Goal: Contribute content: Add original content to the website for others to see

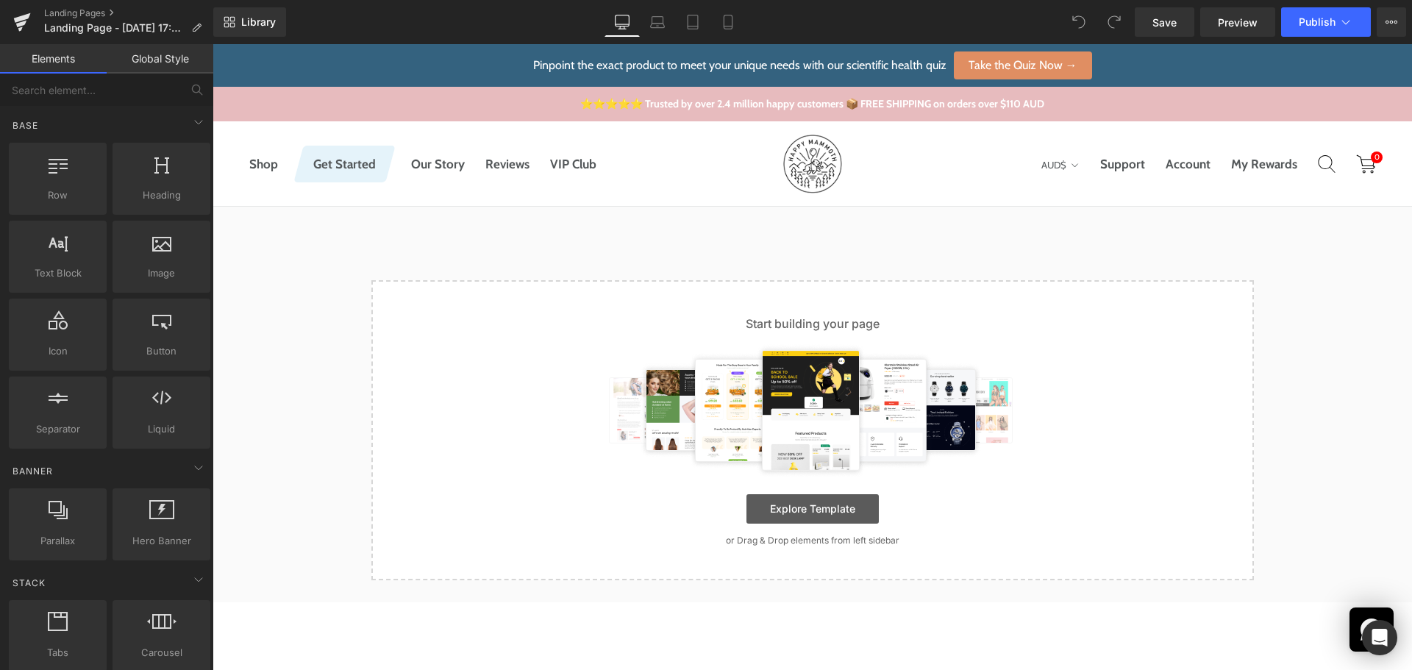
click at [843, 503] on link "Explore Template" at bounding box center [812, 508] width 132 height 29
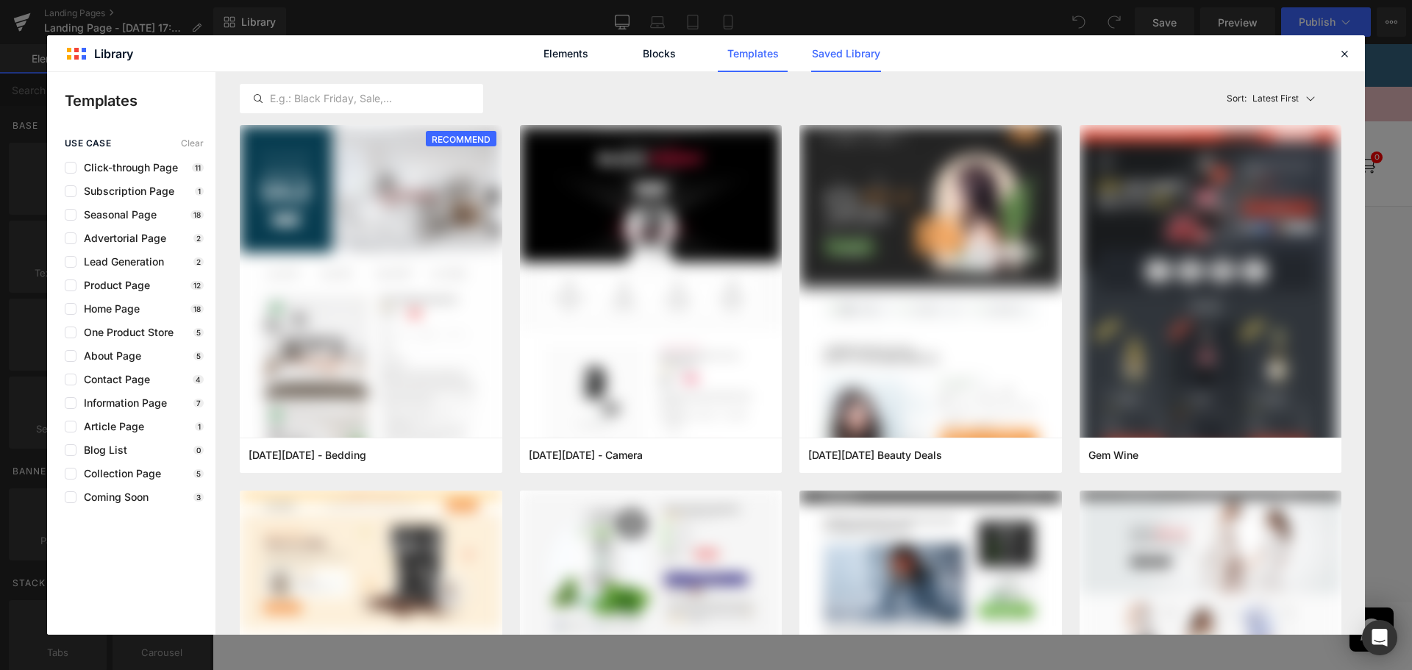
click at [873, 52] on link "Saved Library" at bounding box center [846, 53] width 70 height 37
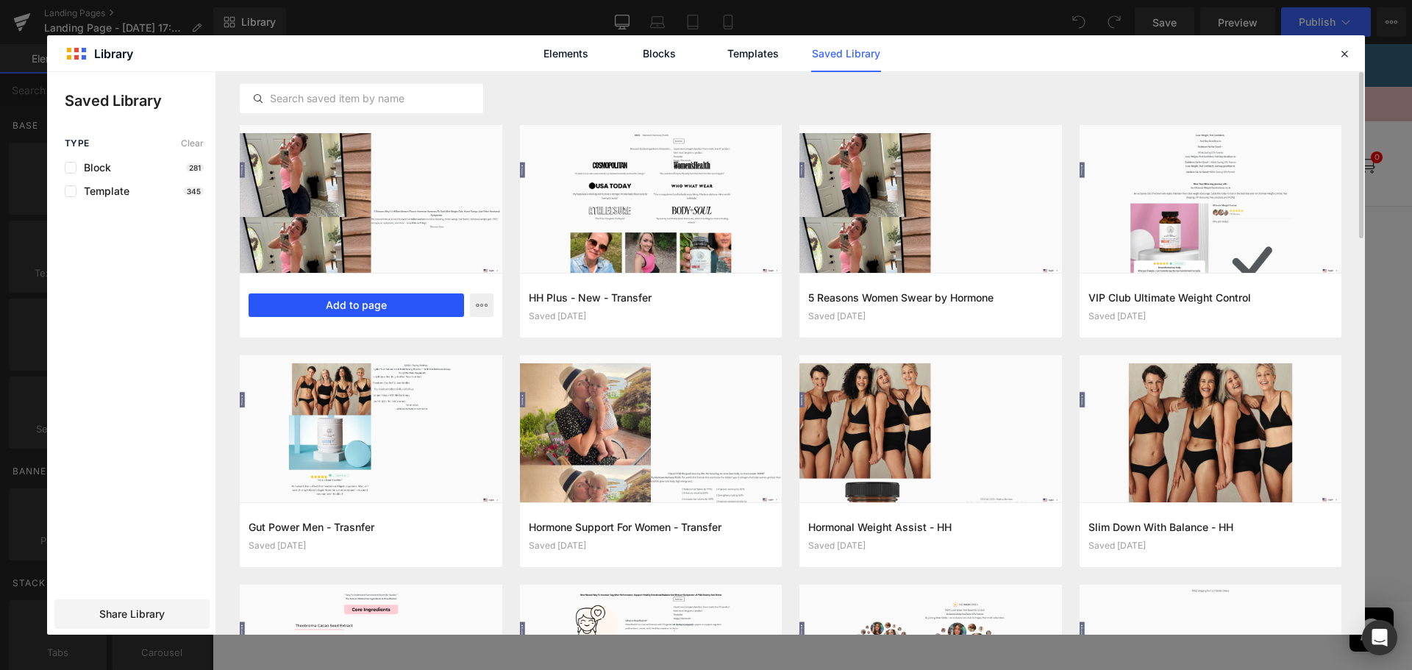
click at [383, 307] on button "Add to page" at bounding box center [356, 305] width 215 height 24
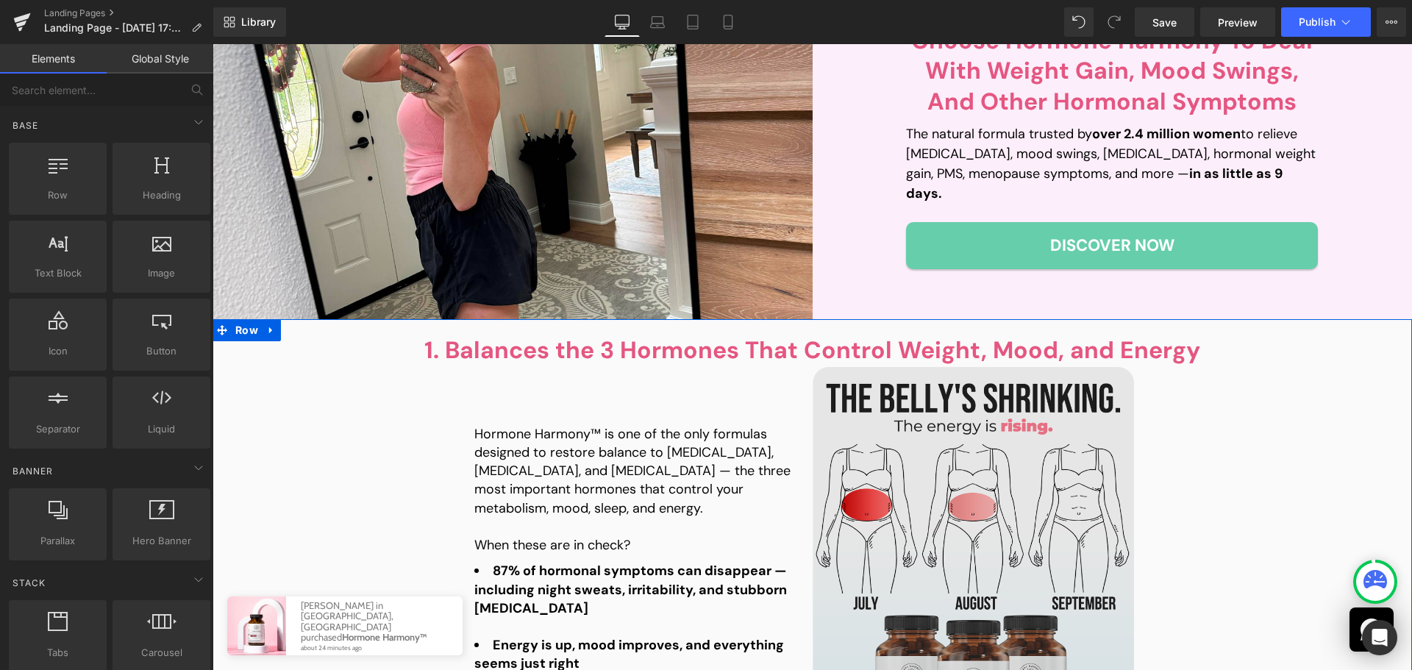
scroll to position [530, 0]
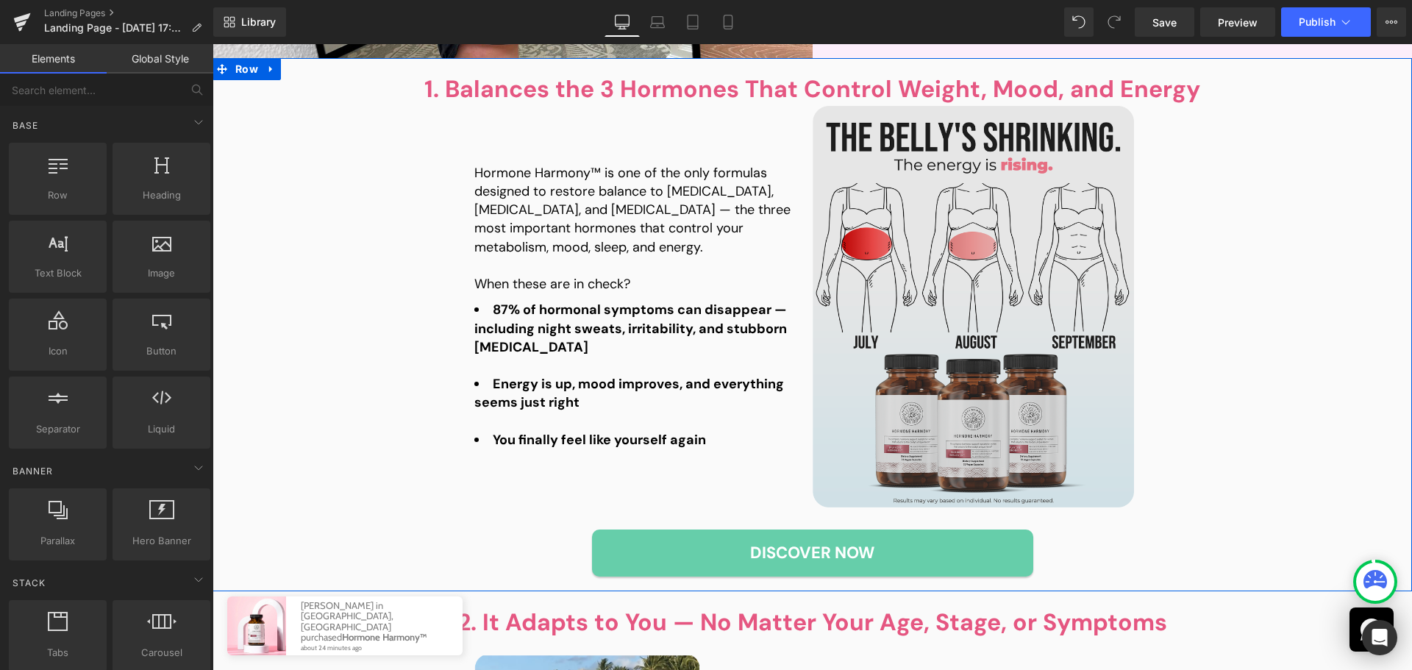
click at [991, 388] on img at bounding box center [973, 307] width 321 height 402
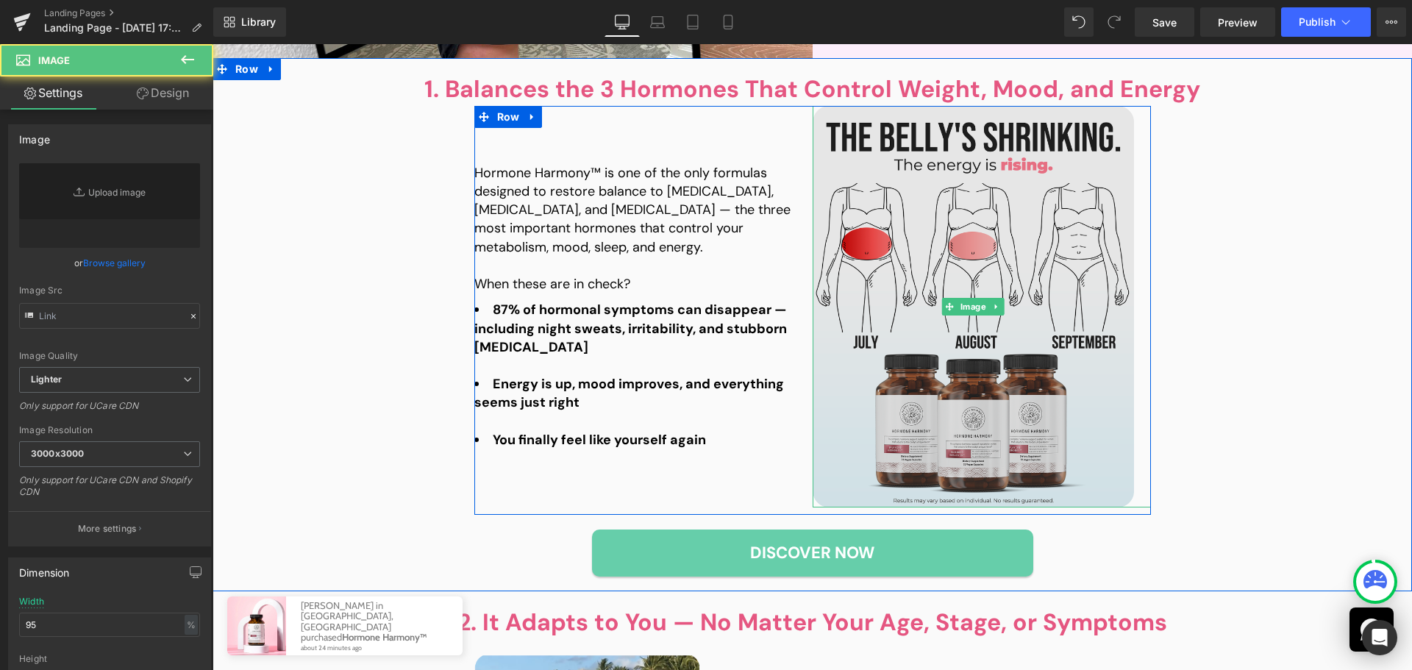
type input "[URL][DOMAIN_NAME][DATE]"
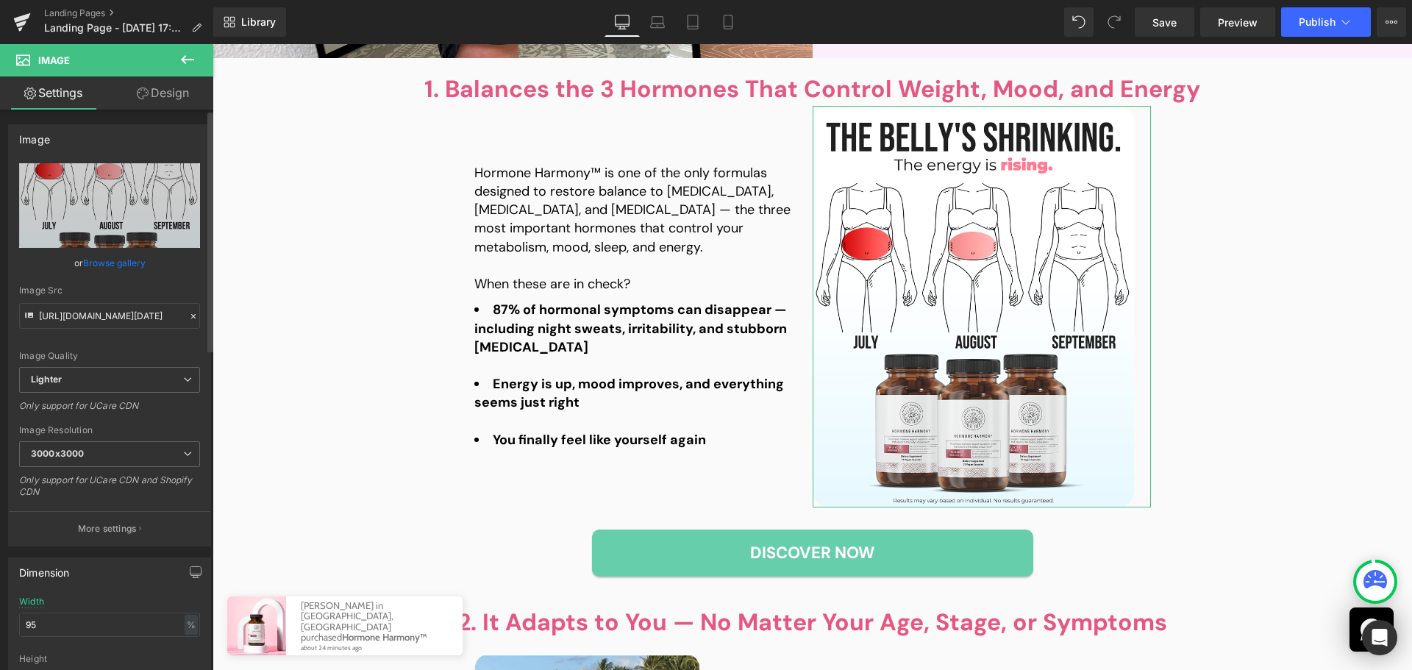
click at [120, 256] on link "Browse gallery" at bounding box center [114, 263] width 63 height 26
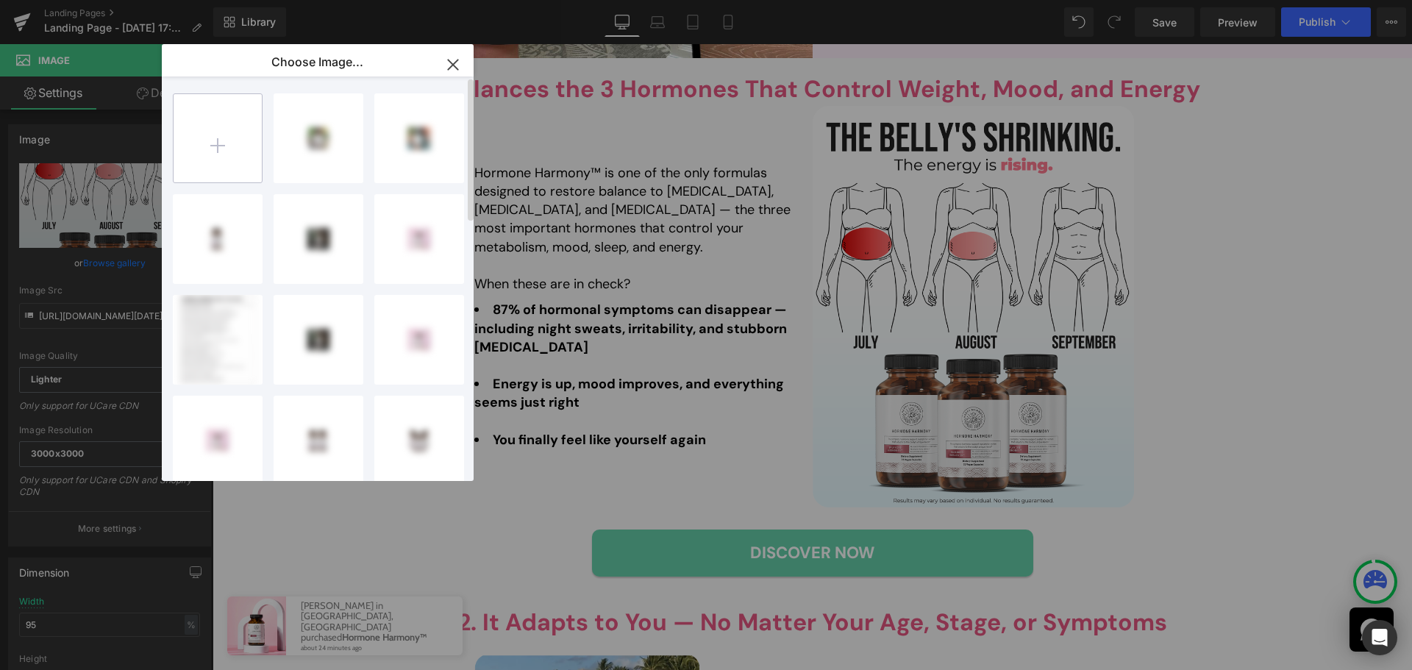
click at [233, 168] on input "file" at bounding box center [218, 138] width 88 height 88
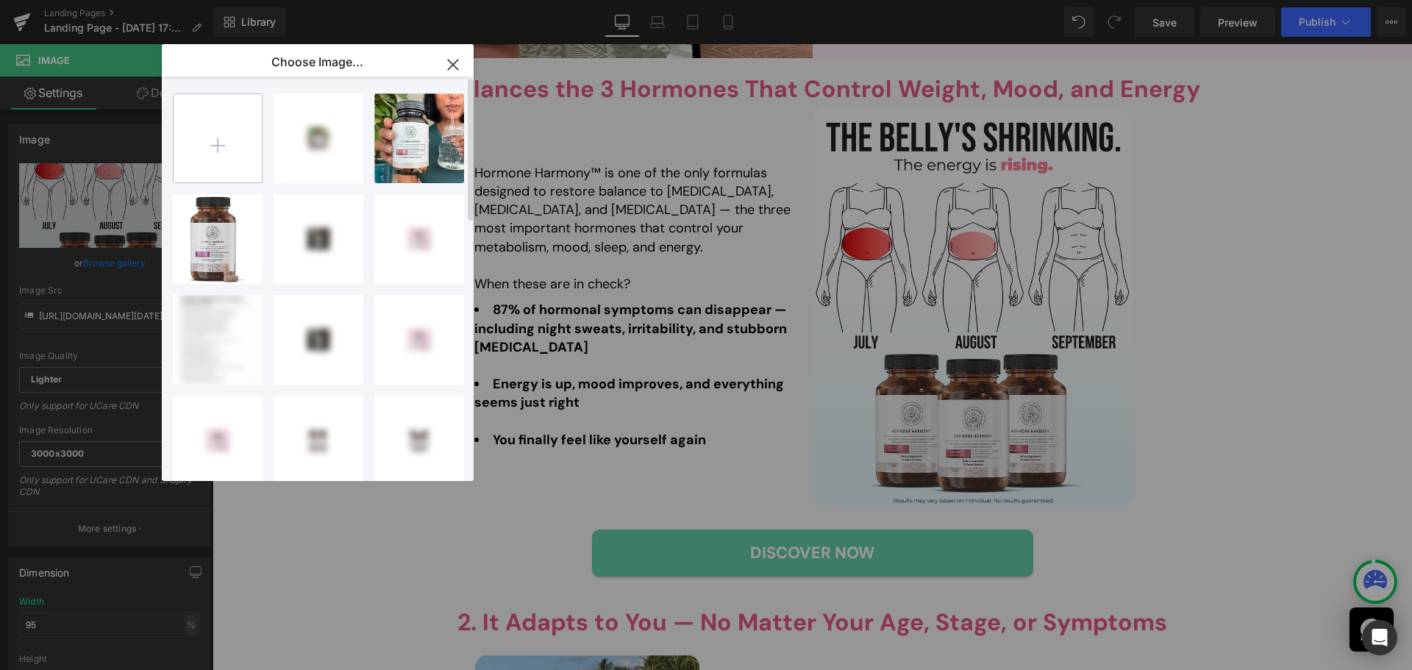
type input "C:\fakepath\Q3-[DATE]-Timeline-ChestFat-Illustration-HH-1.3-4x5 (2).png"
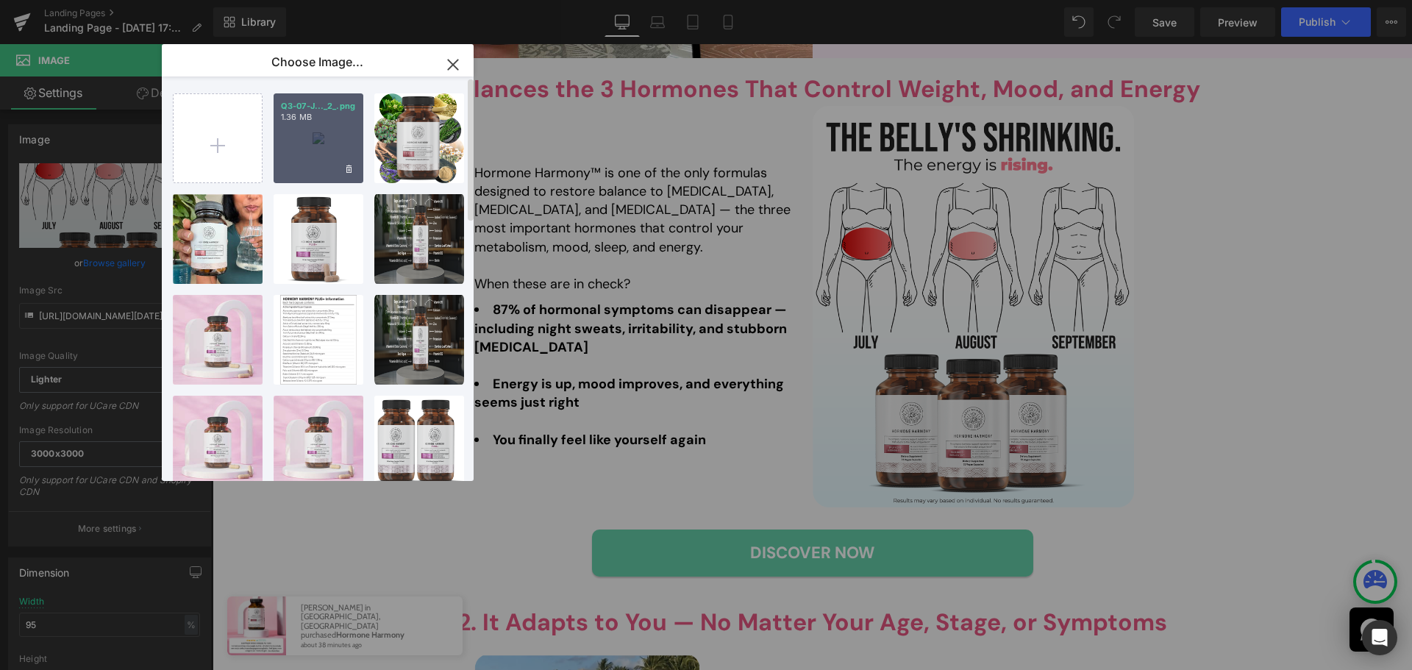
click at [306, 160] on div "Q3-07-J..._2_.png 1.36 MB" at bounding box center [319, 138] width 90 height 90
type input "[URL][DOMAIN_NAME][DATE]"
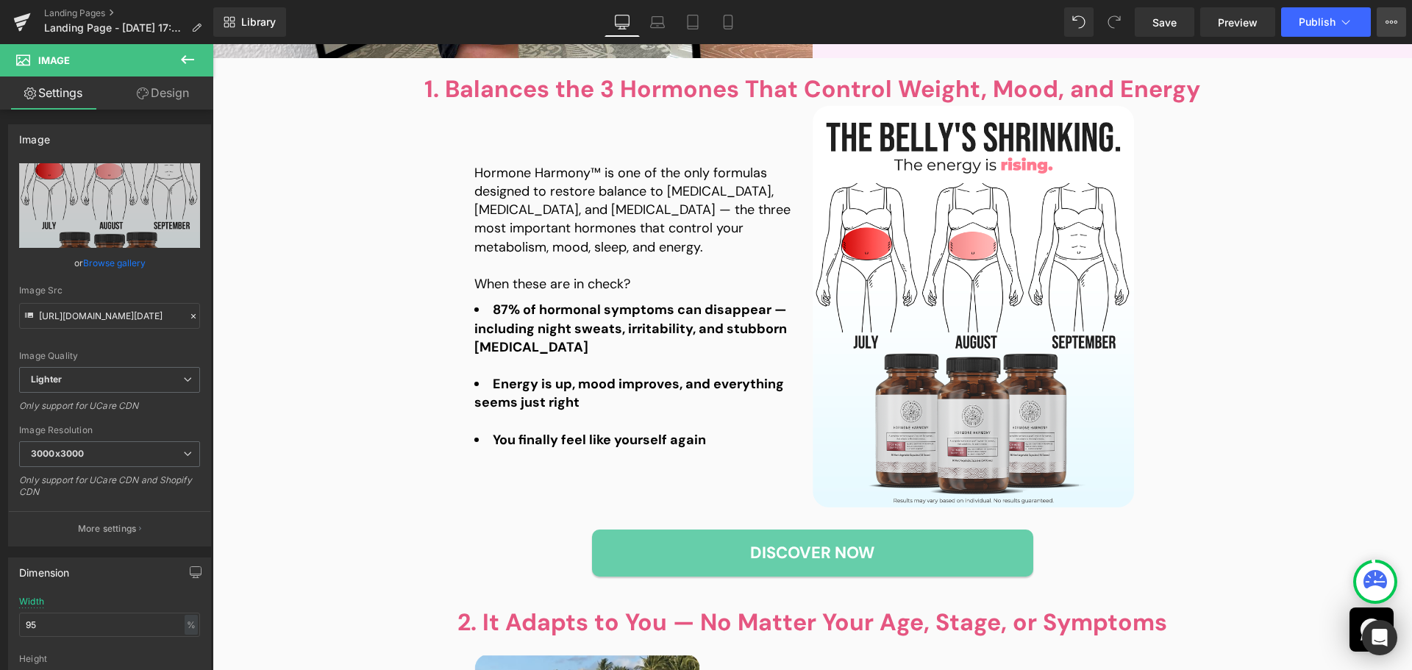
click at [1384, 26] on button "View Live Page View with current Template Save Template to Library Schedule Pub…" at bounding box center [1391, 21] width 29 height 29
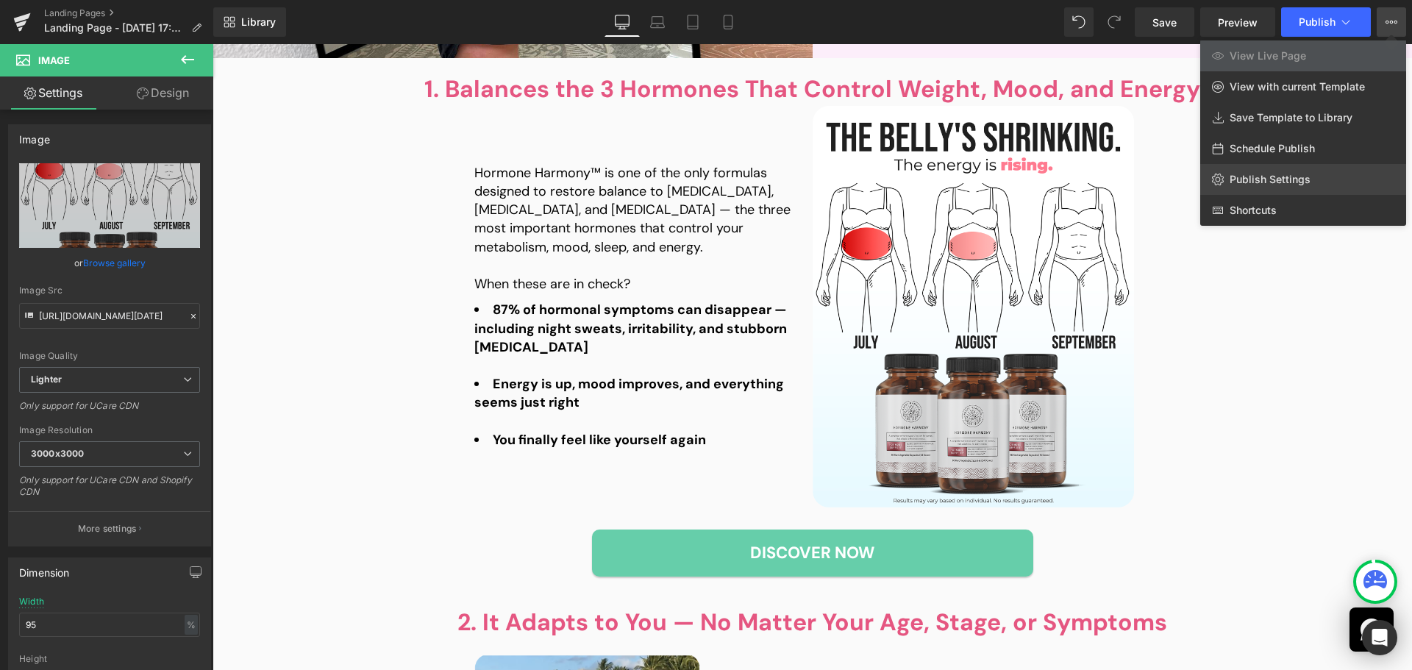
click at [1283, 171] on link "Publish Settings" at bounding box center [1303, 179] width 206 height 31
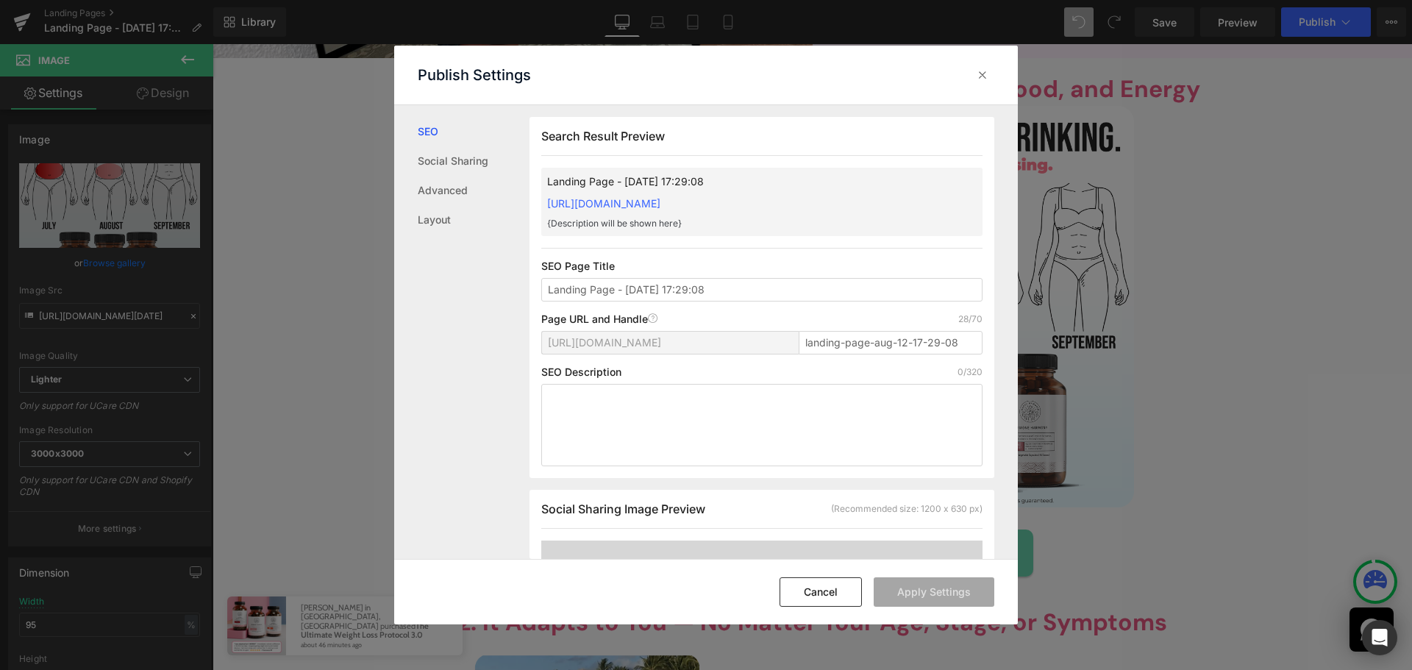
scroll to position [1, 0]
click at [913, 330] on input "landing-page-aug-12-17-29-08" at bounding box center [891, 342] width 184 height 24
paste input "hormone-harmony-benefits"
type input "hormone-harmony-benefits"
click at [713, 282] on input "Landing Page - [DATE] 17:29:08" at bounding box center [761, 289] width 441 height 24
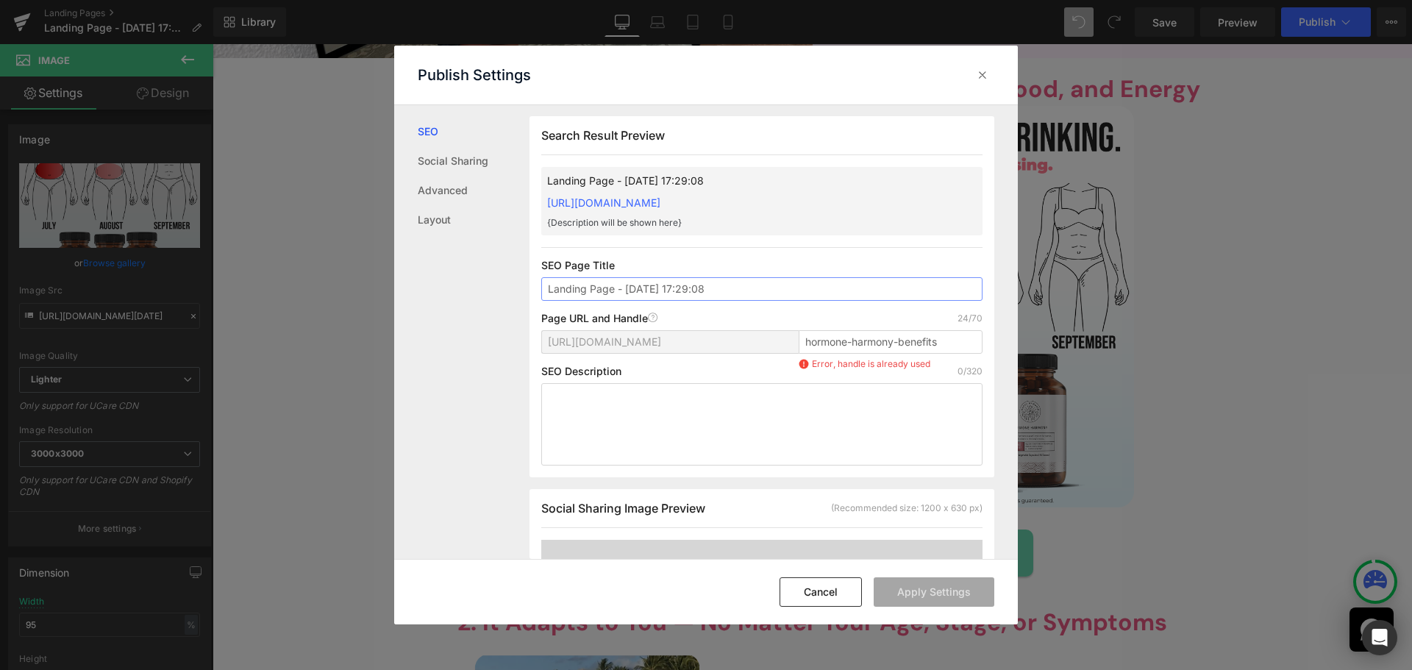
paste input "The Secret to Hormonal Balance for Women"
type input "The Secret to Hormonal Balance for Women"
click at [944, 330] on input "hormone-harmony-benefits" at bounding box center [891, 342] width 184 height 24
paste input "natural-hormone-balance"
type input "natural-hormone-balance"
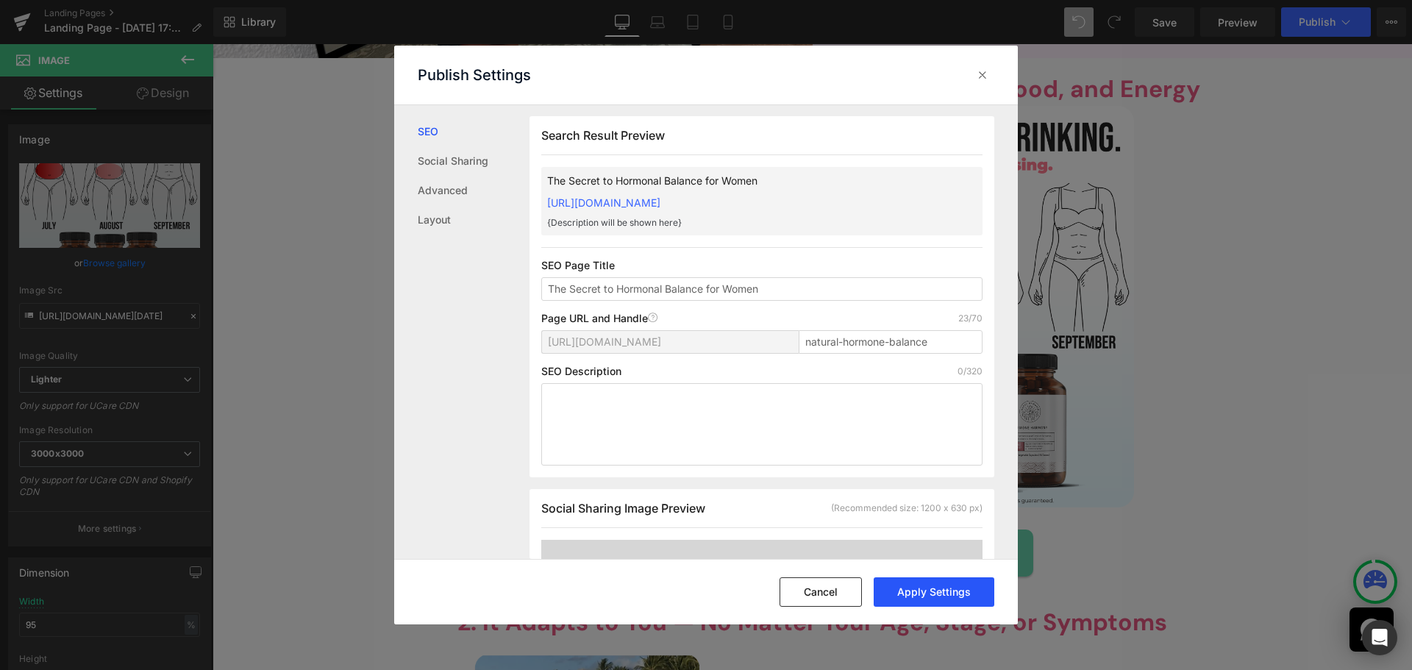
click at [951, 597] on button "Apply Settings" at bounding box center [934, 591] width 121 height 29
click at [838, 598] on button "Cancel" at bounding box center [821, 591] width 82 height 29
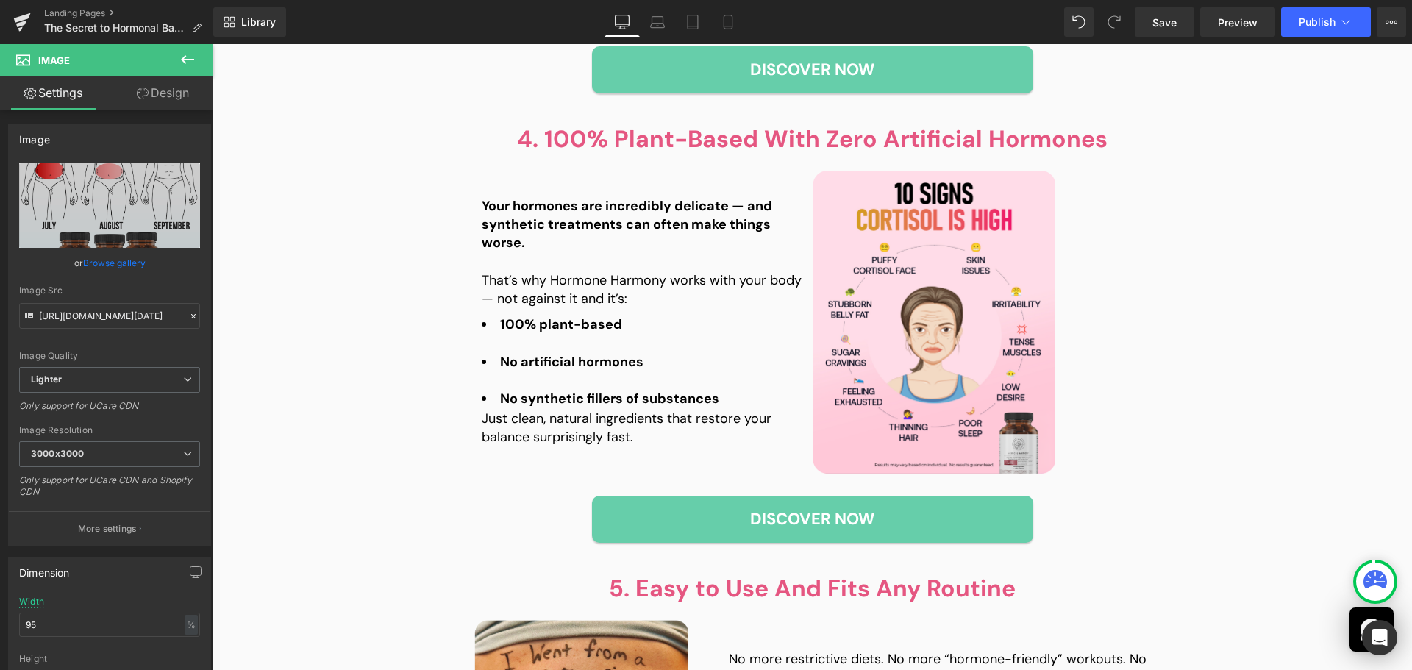
scroll to position [1780, 0]
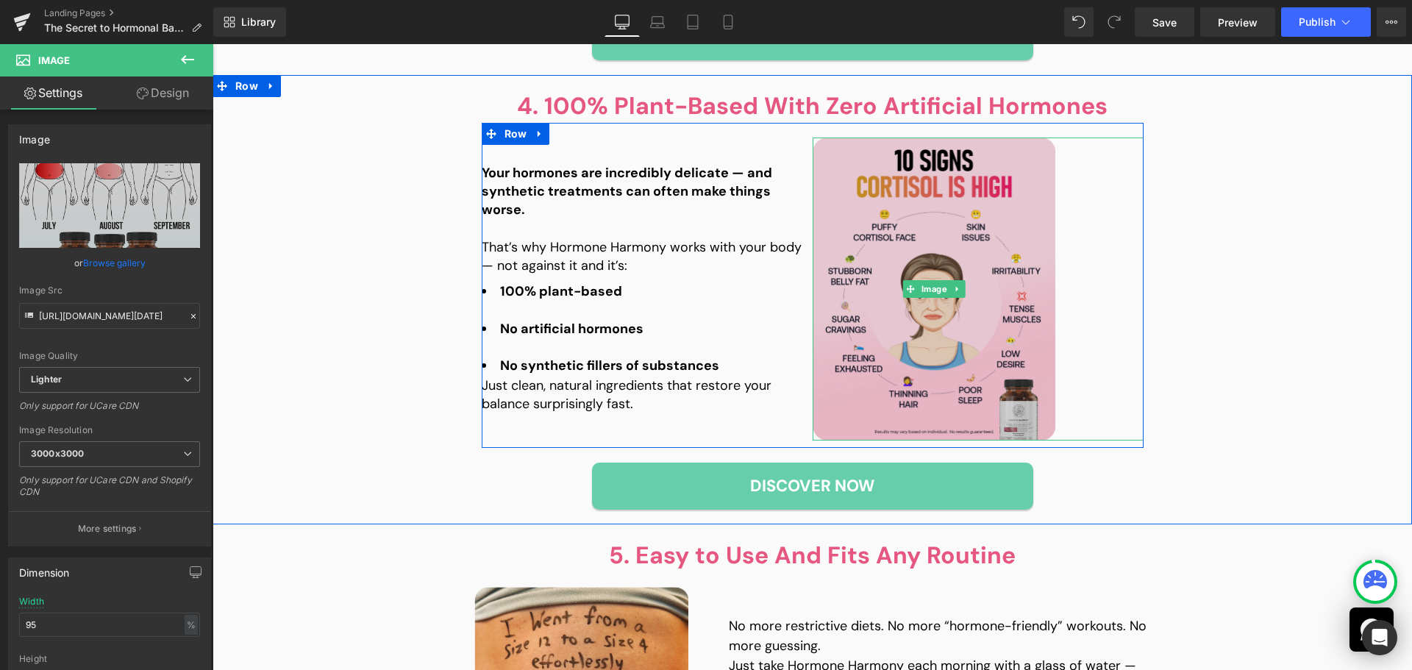
click at [872, 265] on img at bounding box center [934, 289] width 243 height 303
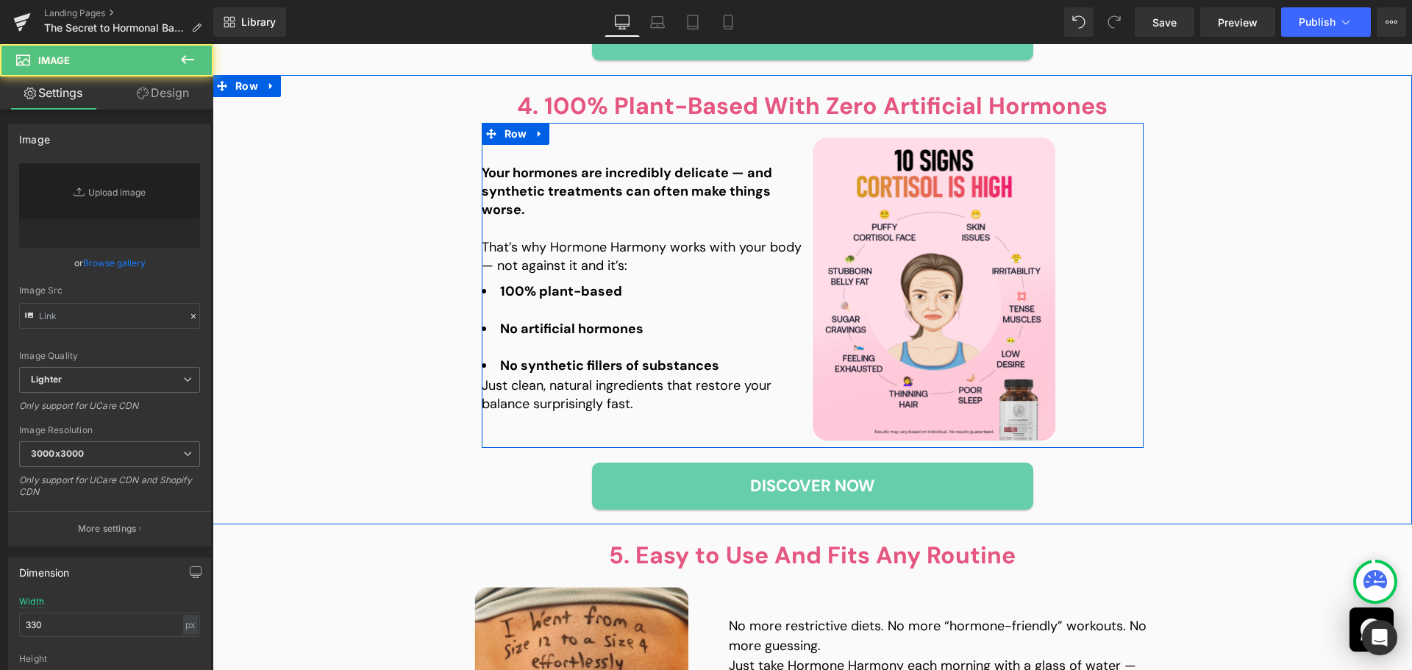
type input "[URL][DOMAIN_NAME][DATE]"
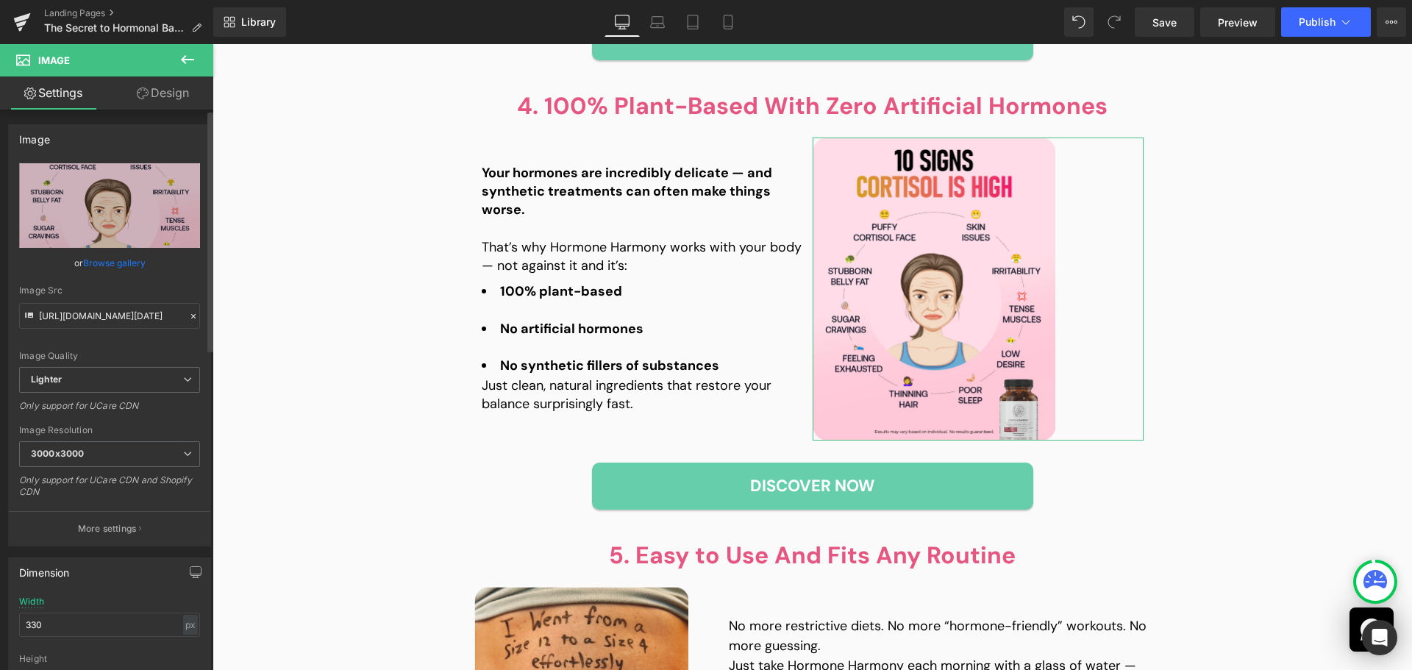
click at [129, 273] on link "Browse gallery" at bounding box center [114, 263] width 63 height 26
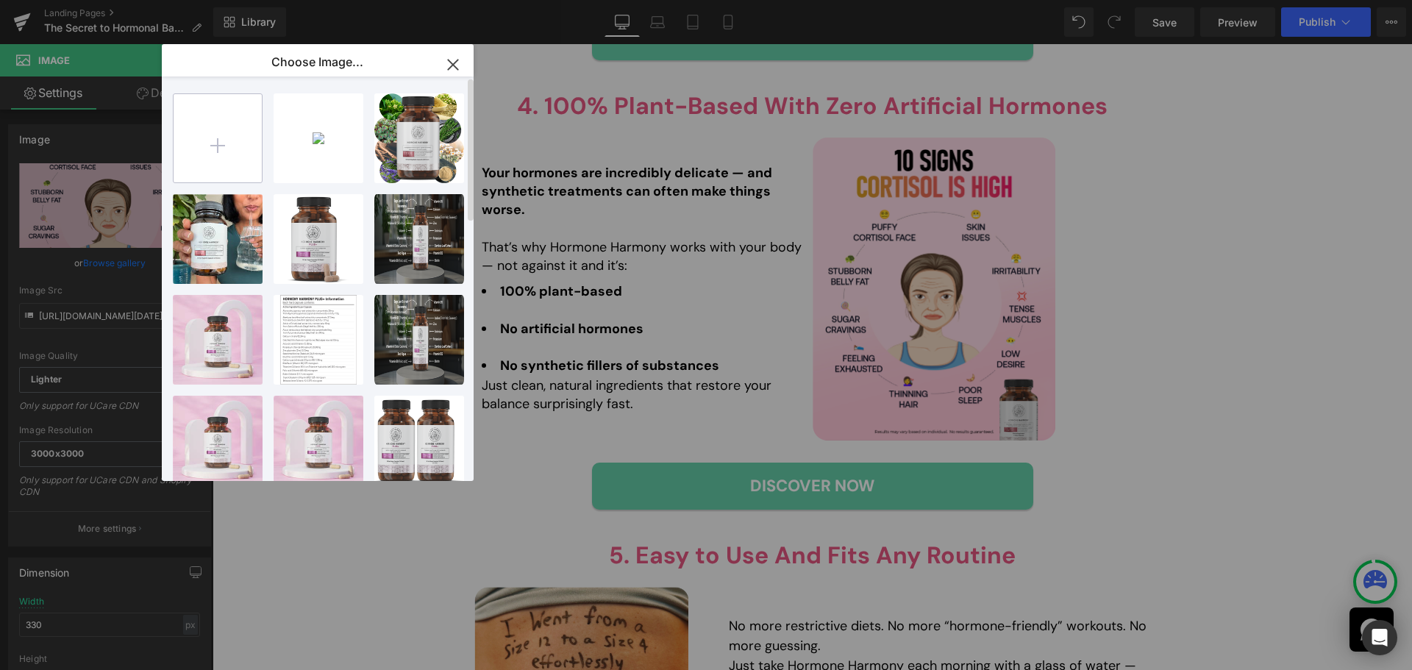
click at [227, 154] on input "file" at bounding box center [218, 138] width 88 height 88
type input "C:\fakepath\Q2-[DATE]-Body-Notes-WeightLoss-UGC-HH-1.7-4x5 (5).png"
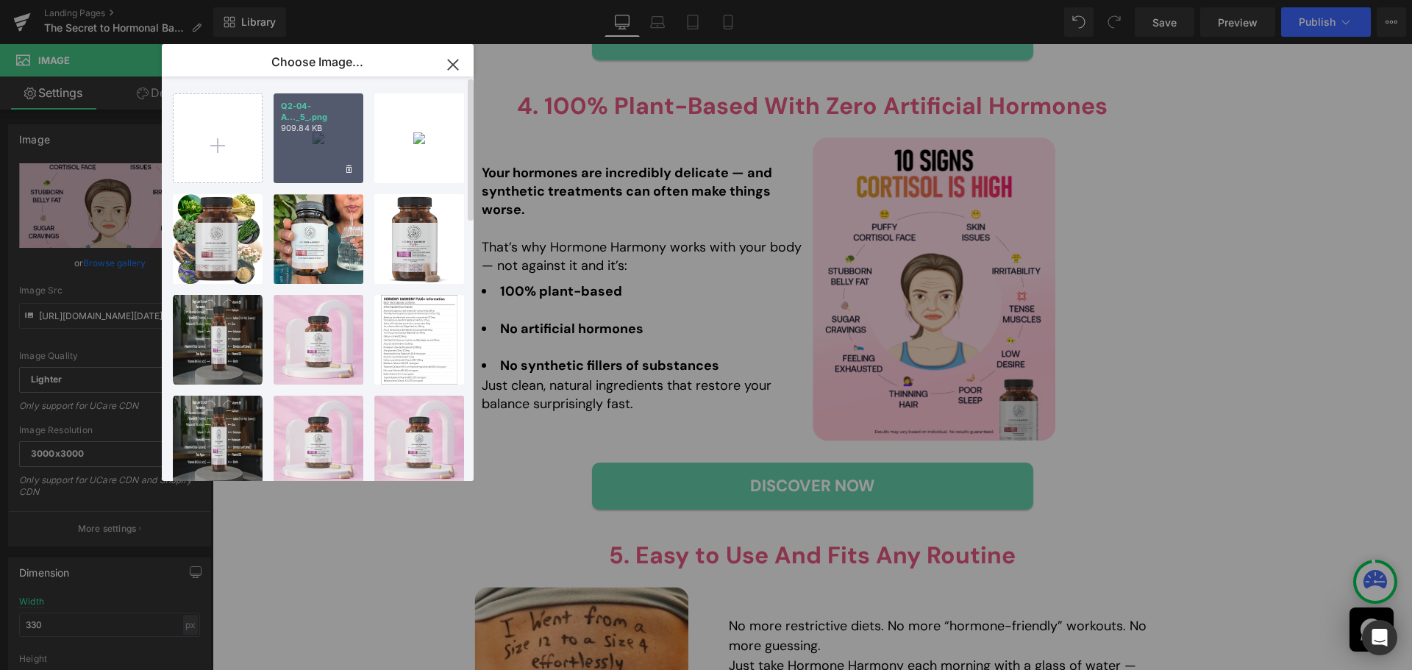
click at [318, 157] on div "Q2-04-A..._5_.png 909.84 KB" at bounding box center [319, 138] width 90 height 90
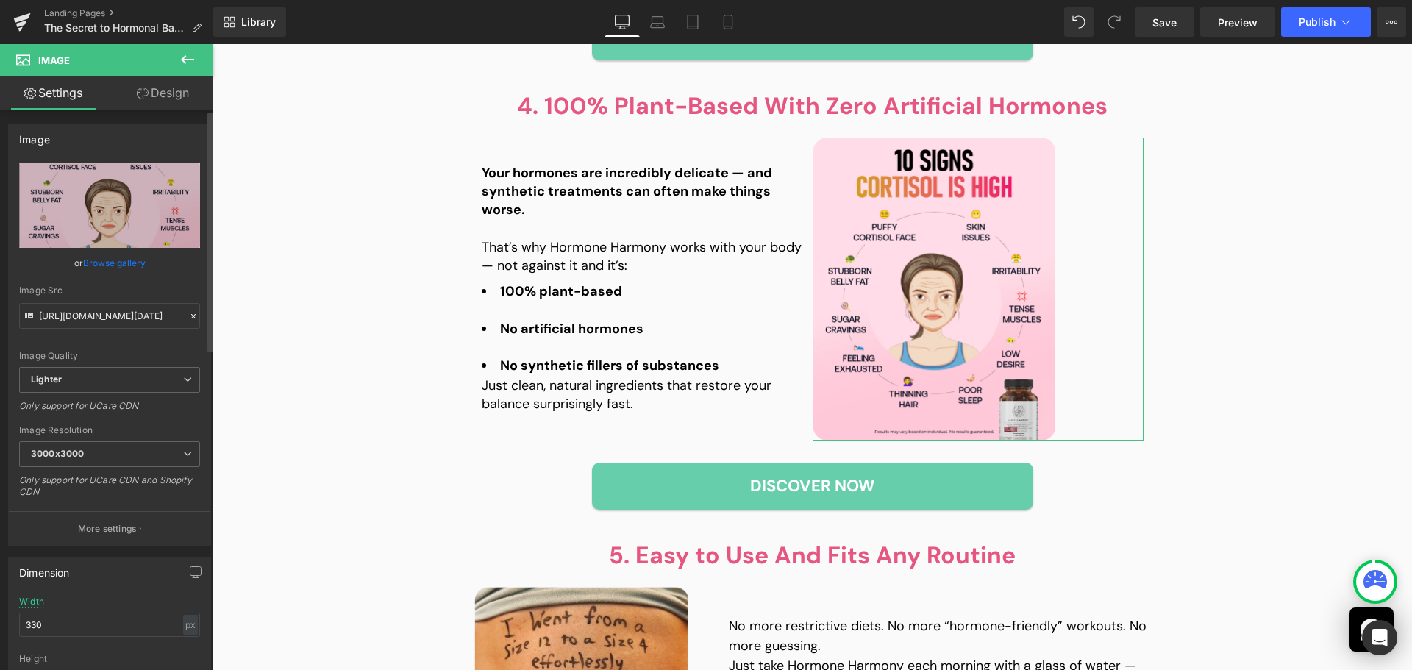
click at [118, 256] on link "Browse gallery" at bounding box center [114, 263] width 63 height 26
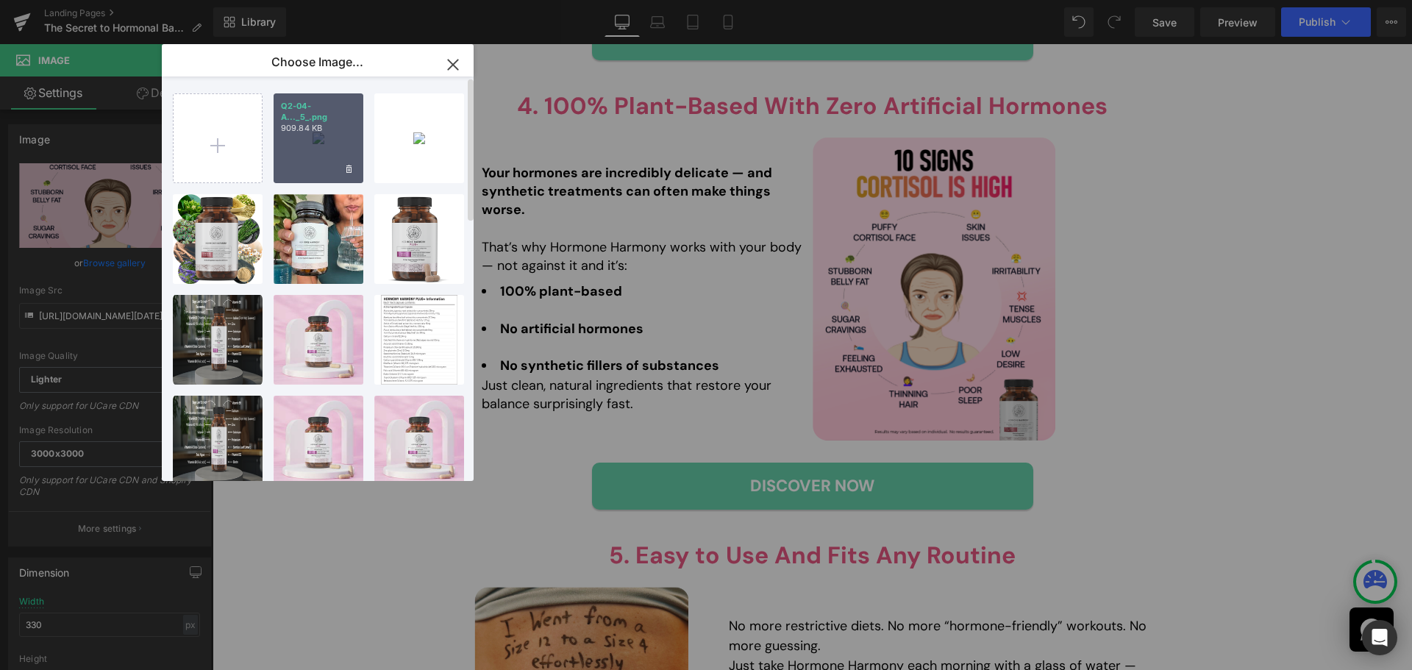
click at [330, 148] on div "Q2-04-A..._5_.png 909.84 KB" at bounding box center [319, 138] width 90 height 90
type input "[URL][DOMAIN_NAME][DATE]"
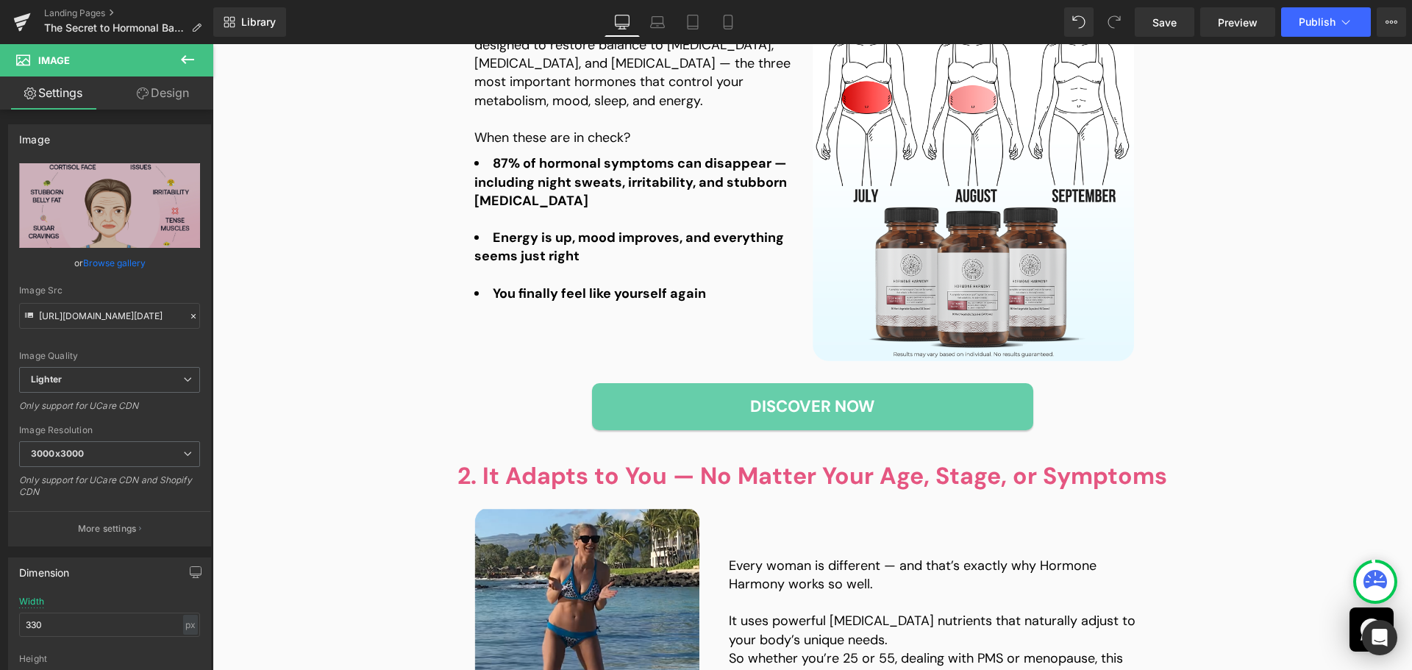
scroll to position [677, 0]
click at [1182, 29] on link "Save" at bounding box center [1165, 21] width 60 height 29
click at [1184, 22] on link "Save" at bounding box center [1165, 21] width 60 height 29
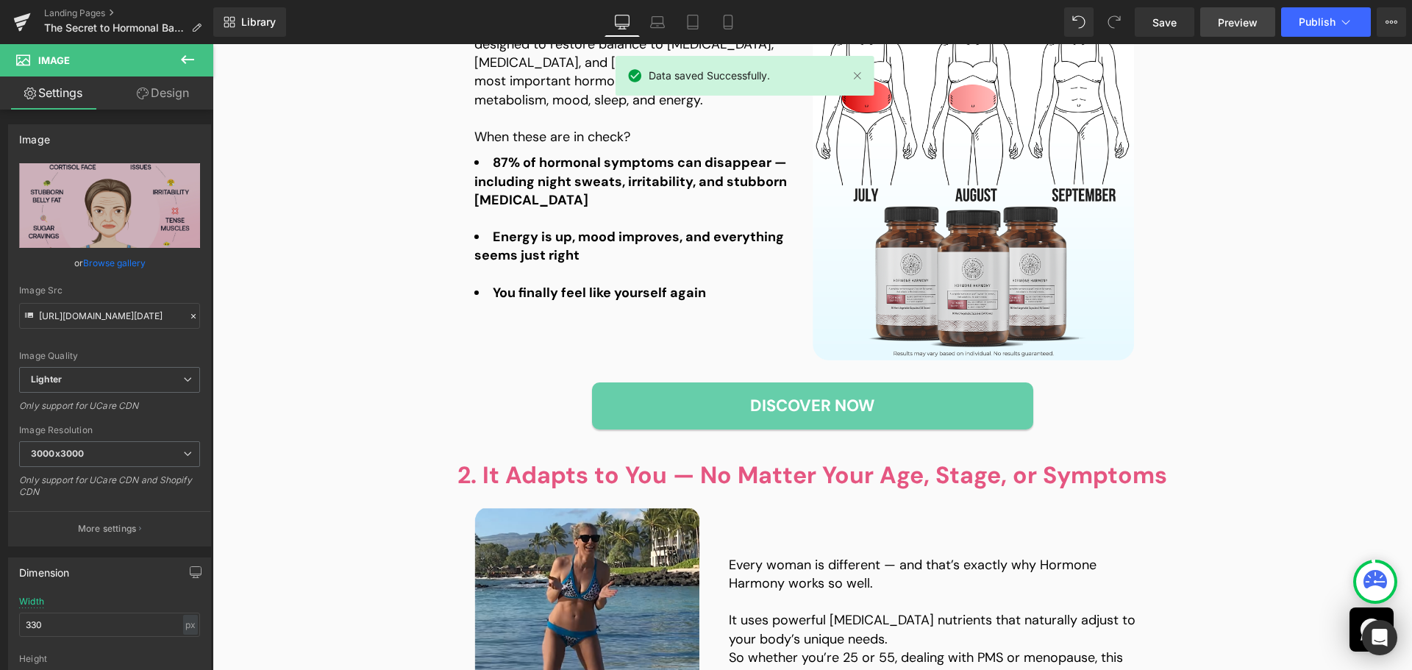
click at [1253, 15] on span "Preview" at bounding box center [1238, 22] width 40 height 15
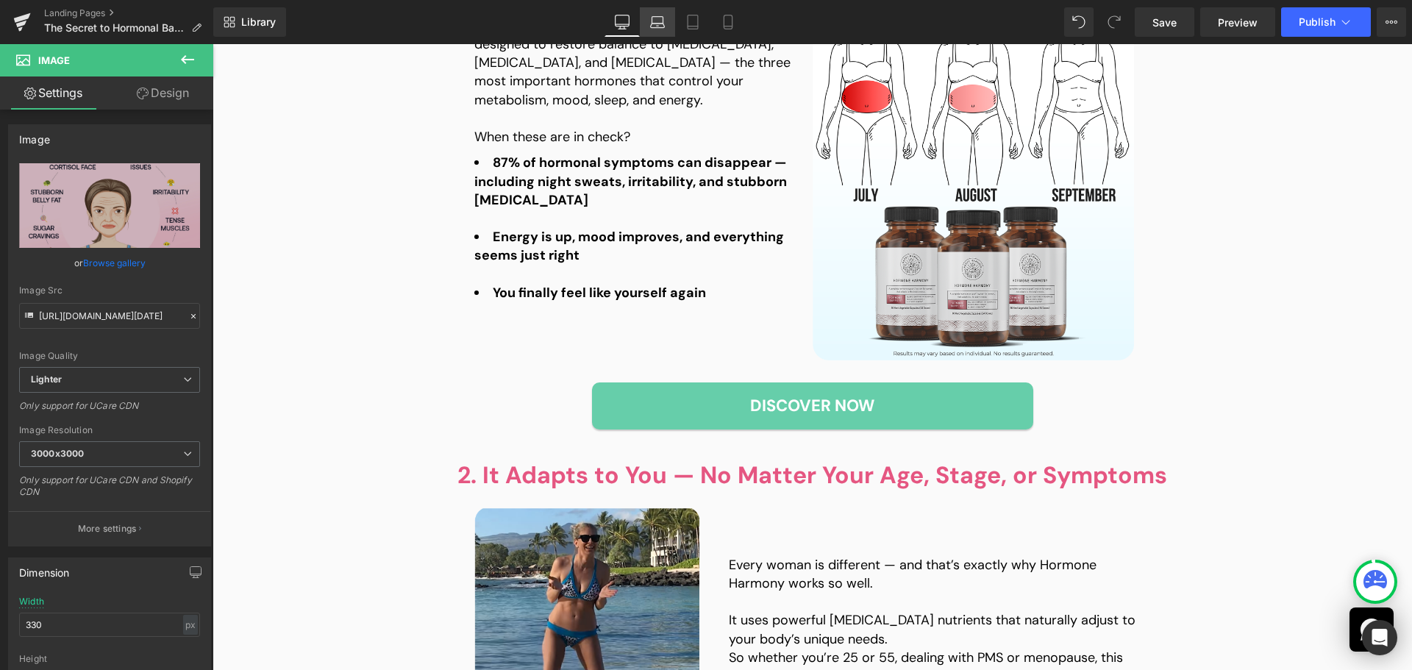
click at [652, 25] on icon at bounding box center [658, 26] width 14 height 4
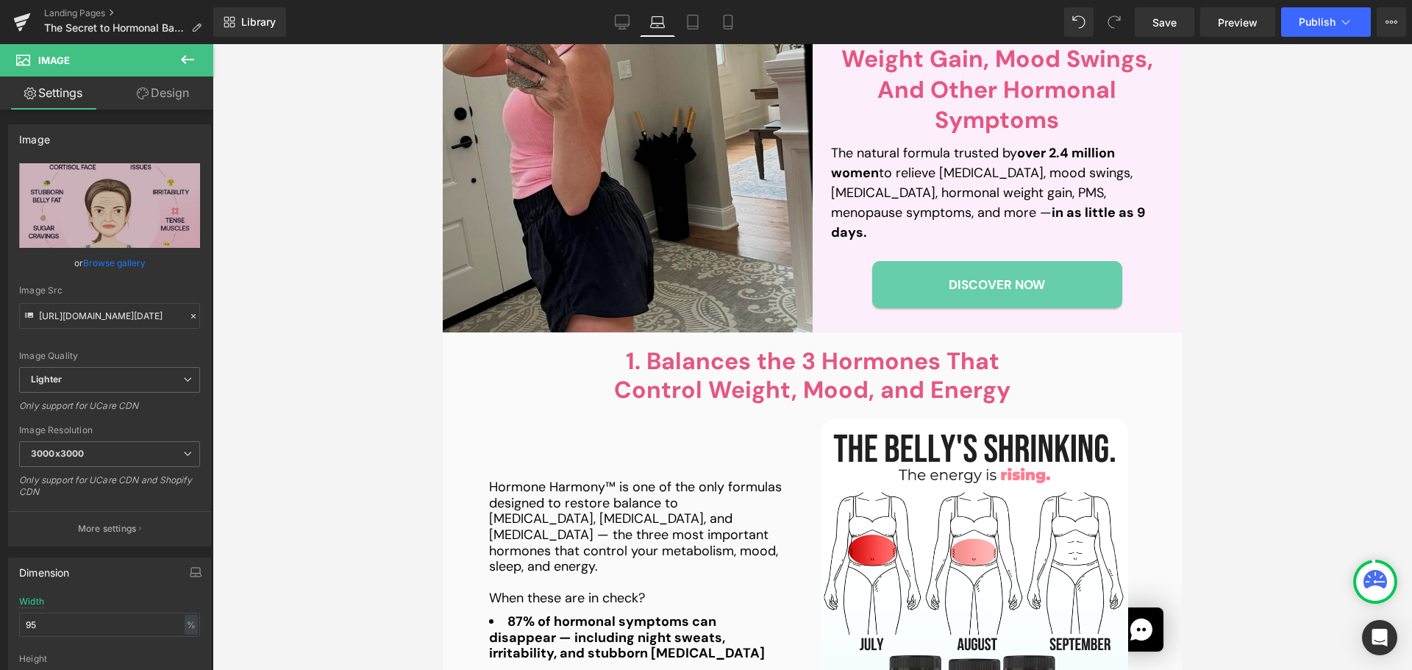
scroll to position [279, 0]
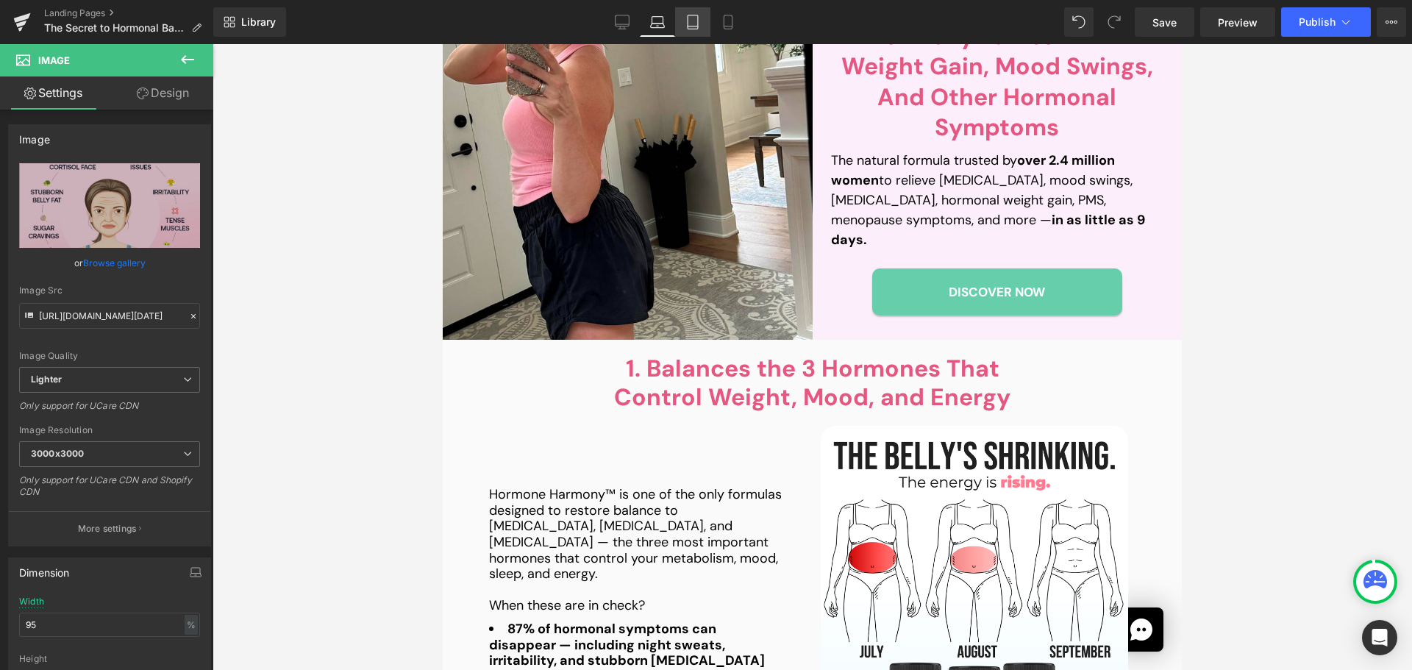
click at [700, 24] on icon at bounding box center [692, 22] width 15 height 15
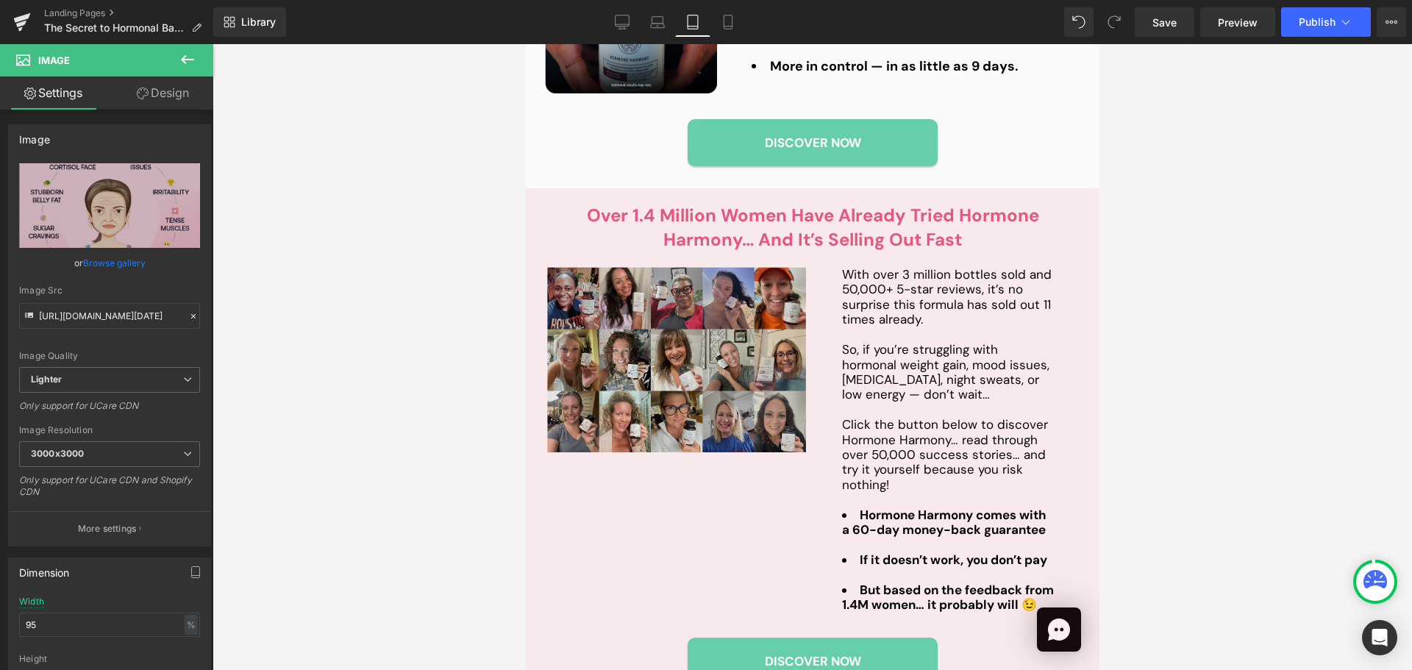
scroll to position [2834, 0]
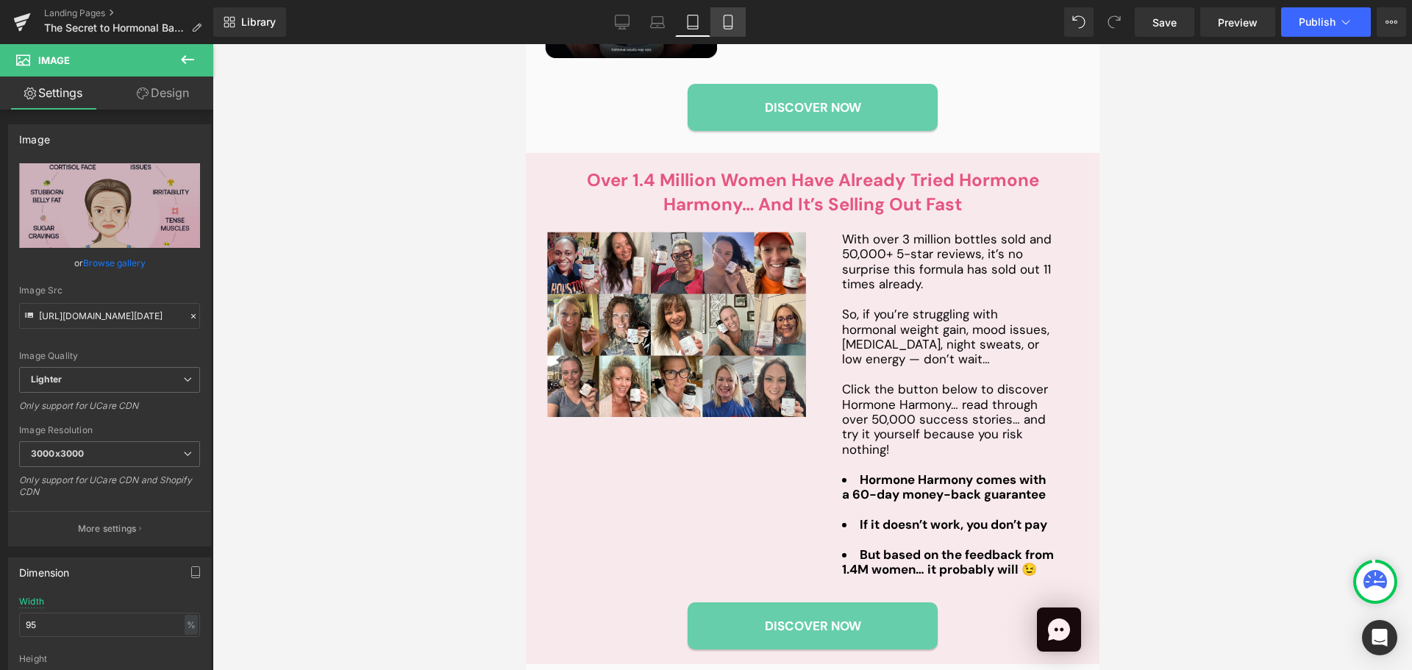
click at [743, 23] on link "Mobile" at bounding box center [727, 21] width 35 height 29
type input "100"
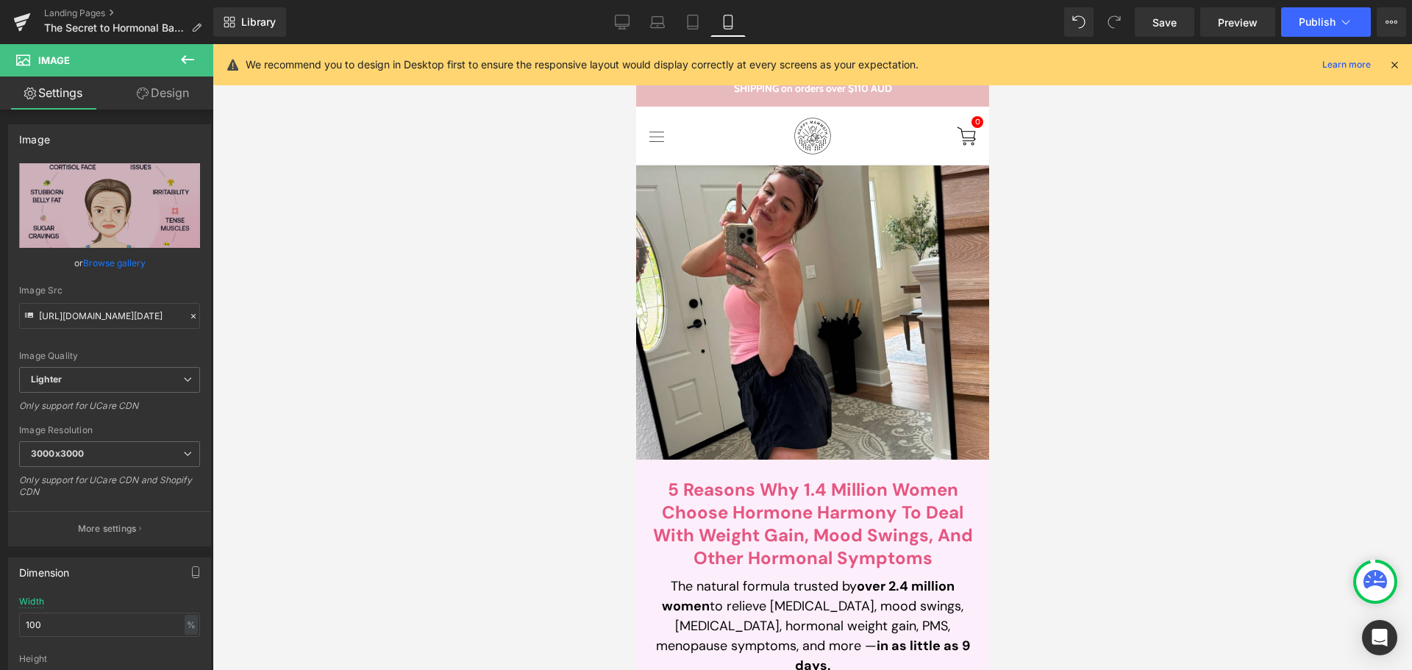
scroll to position [0, 0]
